Goal: Obtain resource: Download file/media

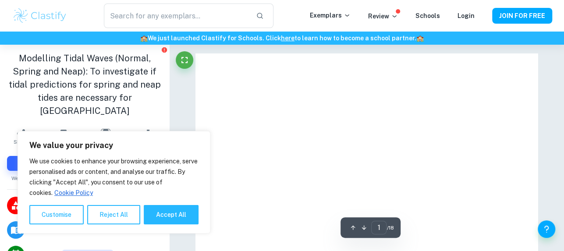
click at [106, 213] on button "Reject All" at bounding box center [113, 214] width 53 height 19
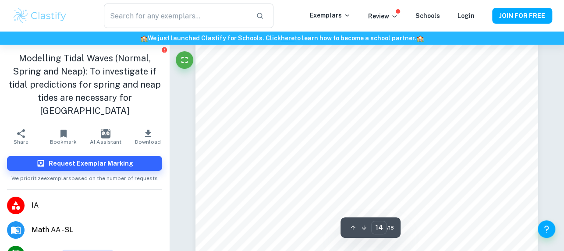
scroll to position [6063, 0]
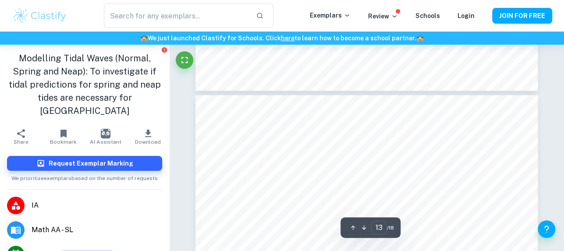
type input "12"
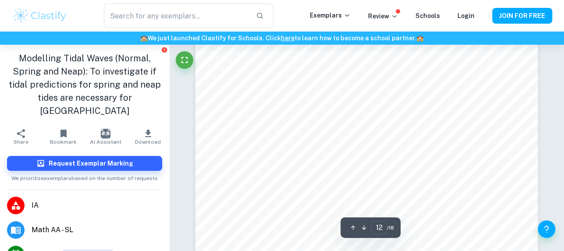
scroll to position [5098, 0]
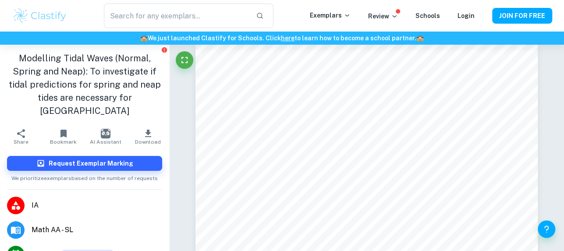
click at [49, 225] on span "Math AA - SL" at bounding box center [97, 230] width 131 height 11
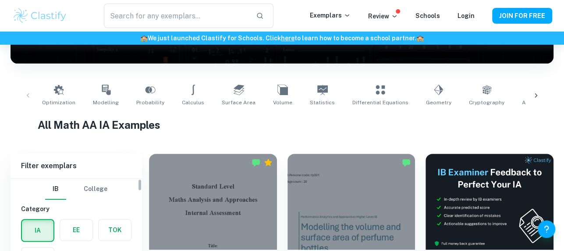
scroll to position [175, 0]
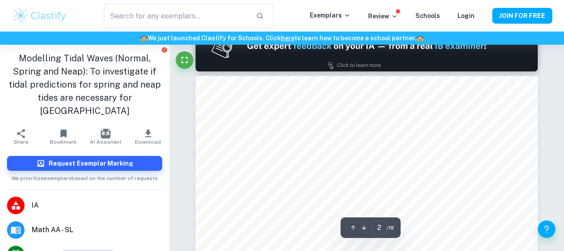
scroll to position [526, 0]
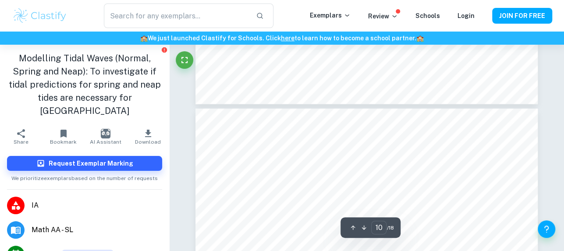
type input "11"
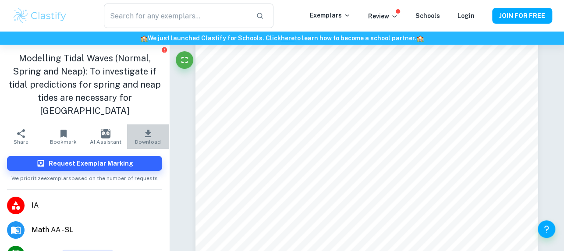
click at [143, 139] on span "Download" at bounding box center [148, 142] width 26 height 6
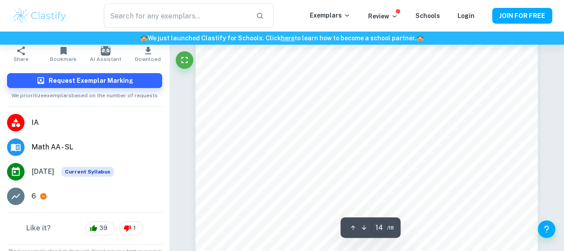
scroll to position [6139, 0]
type input "13"
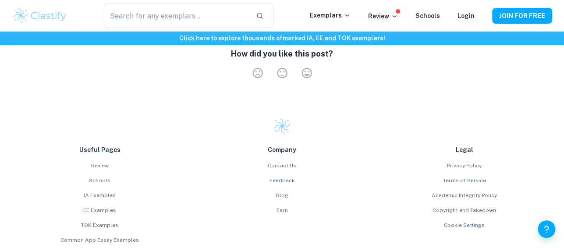
scroll to position [1325, 0]
